Goal: Task Accomplishment & Management: Use online tool/utility

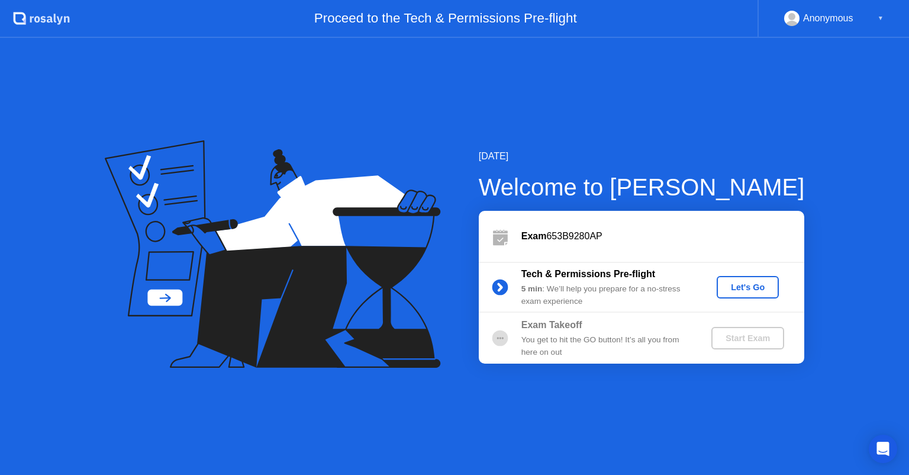
click at [734, 287] on div "Let's Go" at bounding box center [747, 286] width 53 height 9
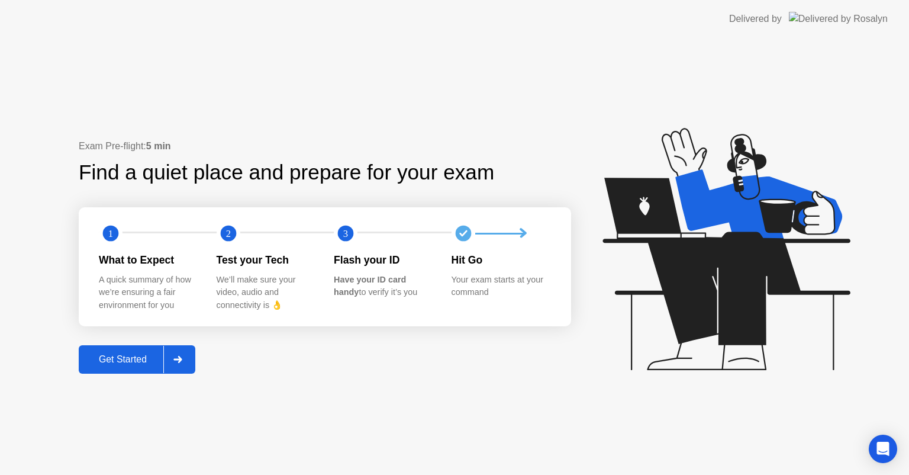
click at [150, 357] on div "Get Started" at bounding box center [122, 359] width 81 height 11
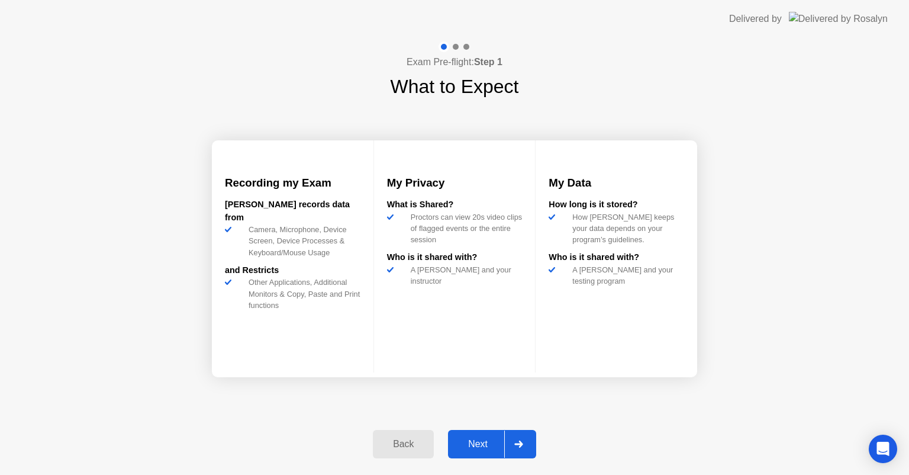
click at [489, 441] on div "Next" at bounding box center [478, 444] width 53 height 11
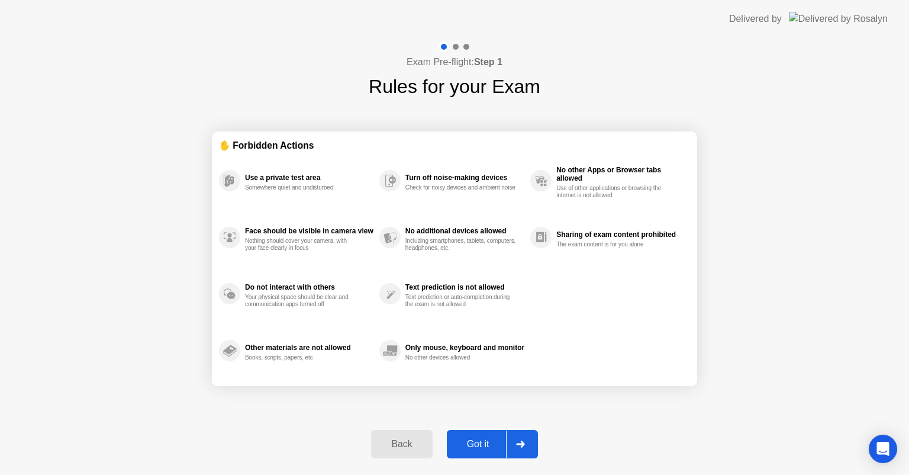
click at [482, 442] on div "Got it" at bounding box center [478, 444] width 56 height 11
select select "**********"
select select "*******"
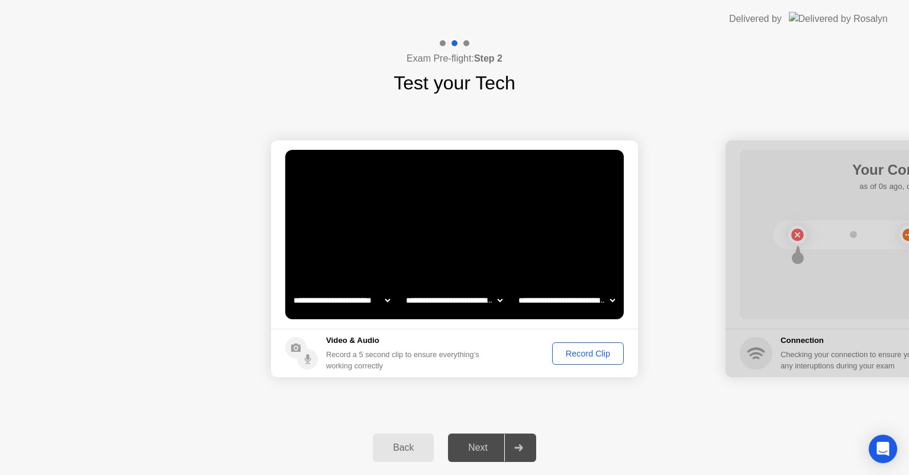
click at [565, 352] on div "Record Clip" at bounding box center [587, 353] width 63 height 9
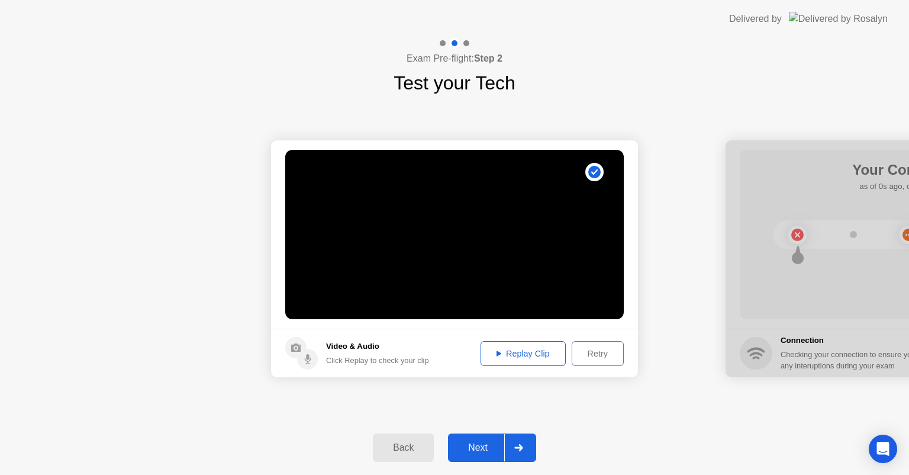
click at [519, 353] on div "Replay Clip" at bounding box center [523, 353] width 77 height 9
drag, startPoint x: 824, startPoint y: 153, endPoint x: 805, endPoint y: 154, distance: 18.4
click at [805, 154] on div at bounding box center [909, 258] width 367 height 237
click at [481, 445] on div "Next" at bounding box center [478, 447] width 53 height 11
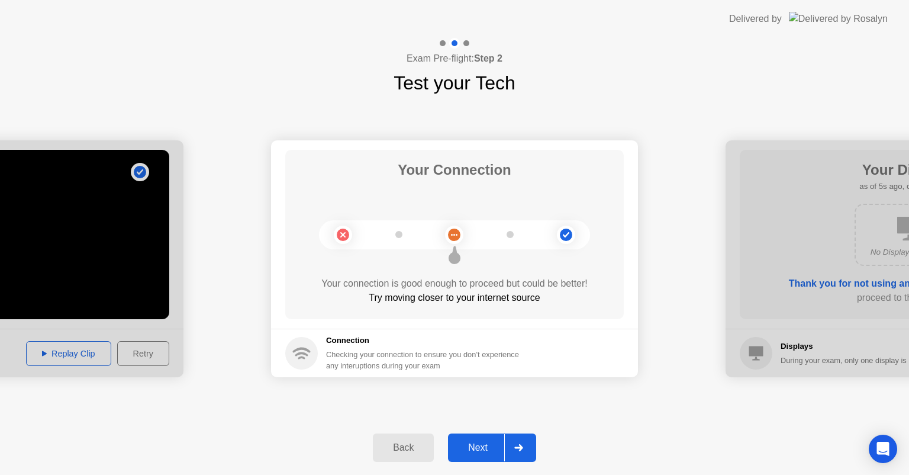
click at [486, 442] on div "Next" at bounding box center [478, 447] width 53 height 11
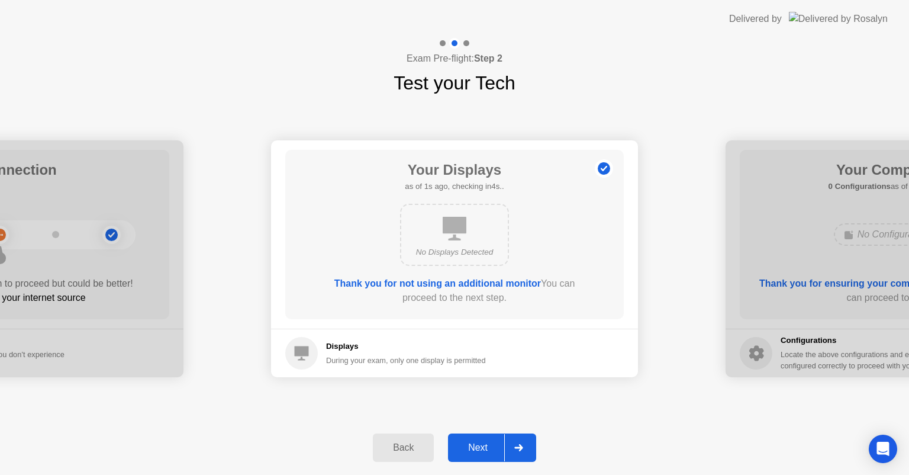
click at [478, 443] on div "Next" at bounding box center [478, 447] width 53 height 11
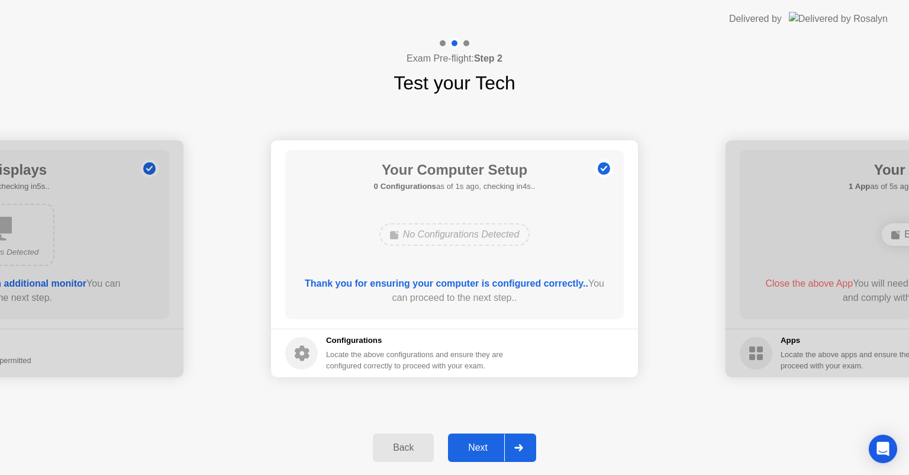
click at [478, 443] on div "Next" at bounding box center [478, 447] width 53 height 11
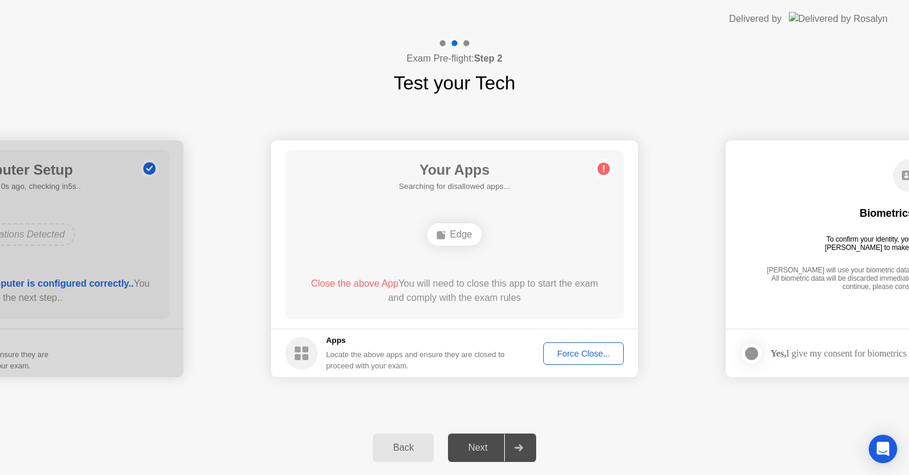
click at [571, 353] on div "Force Close..." at bounding box center [583, 353] width 72 height 9
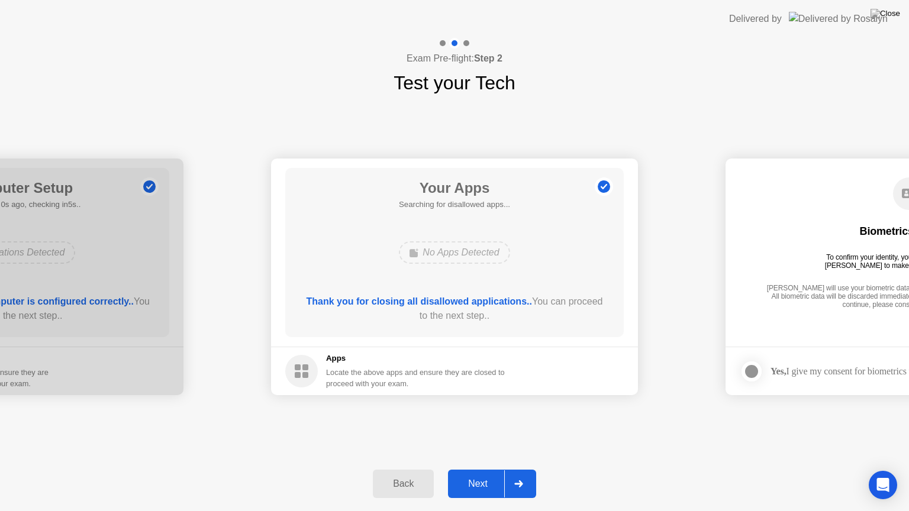
click at [482, 474] on div "Next" at bounding box center [478, 484] width 53 height 11
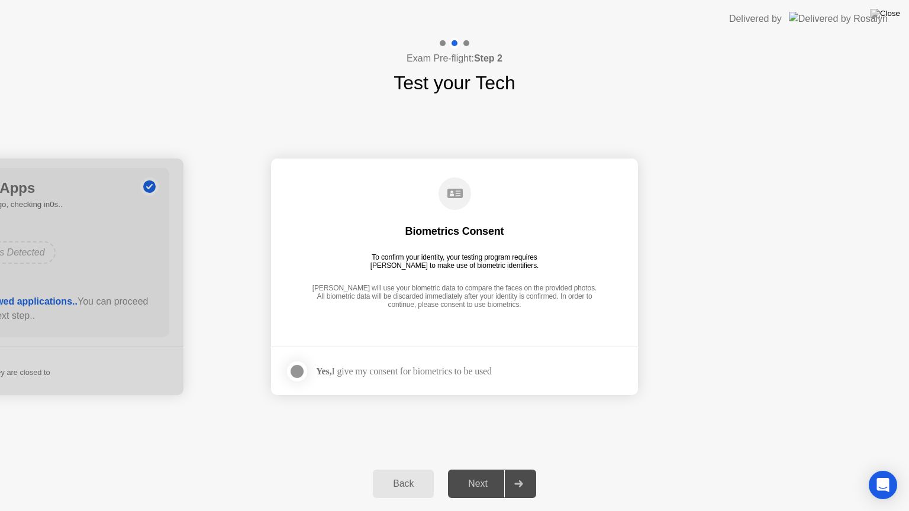
click at [292, 376] on div at bounding box center [297, 372] width 14 height 14
click at [482, 474] on div "Next" at bounding box center [478, 484] width 53 height 11
